Goal: Entertainment & Leisure: Browse casually

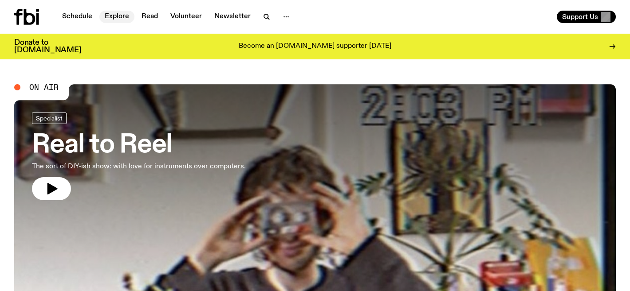
click at [122, 15] on link "Explore" at bounding box center [116, 17] width 35 height 12
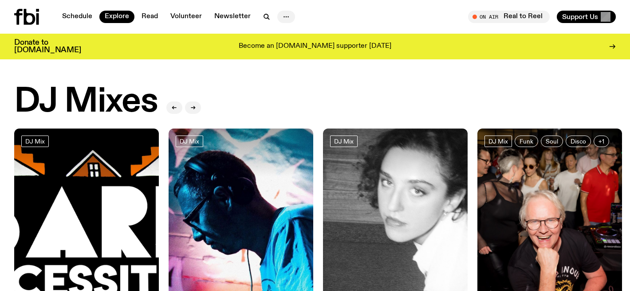
click at [285, 20] on icon "button" at bounding box center [286, 17] width 11 height 11
click at [229, 21] on link "Newsletter" at bounding box center [232, 17] width 47 height 12
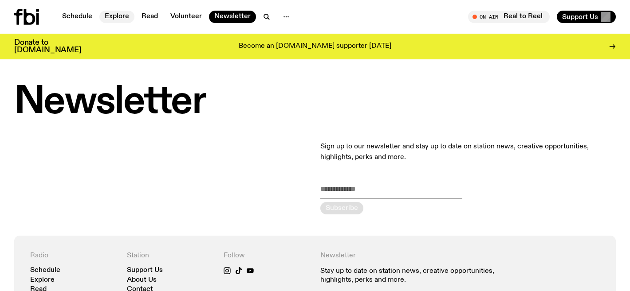
click at [119, 17] on link "Explore" at bounding box center [116, 17] width 35 height 12
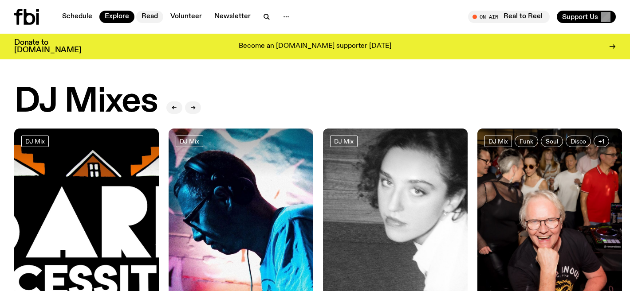
click at [152, 18] on link "Read" at bounding box center [149, 17] width 27 height 12
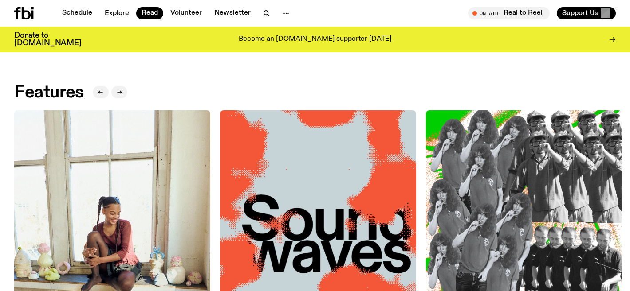
scroll to position [11, 0]
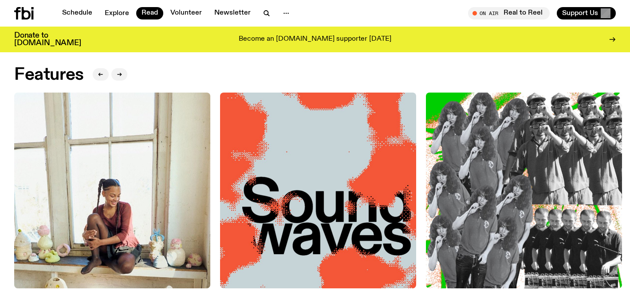
click at [134, 150] on img at bounding box center [112, 191] width 196 height 196
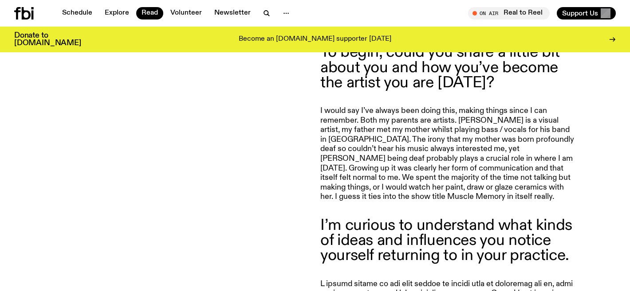
scroll to position [604, 0]
